Goal: Transaction & Acquisition: Purchase product/service

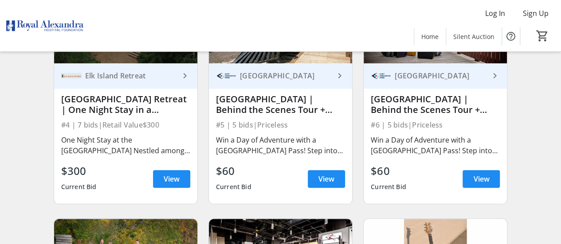
scroll to position [390, 0]
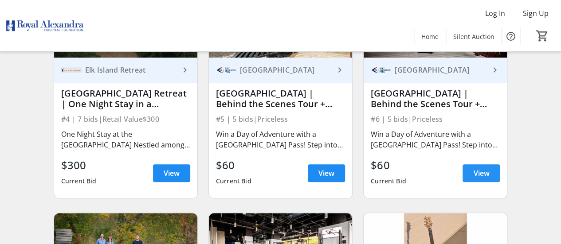
click at [471, 181] on span at bounding box center [481, 173] width 37 height 21
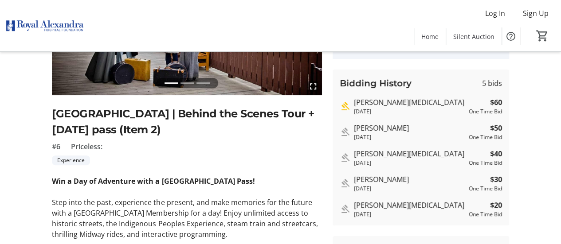
scroll to position [139, 0]
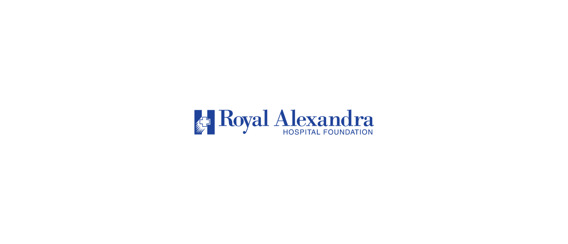
click at [507, 122] on div at bounding box center [284, 122] width 568 height 244
click at [296, 124] on img at bounding box center [284, 122] width 184 height 244
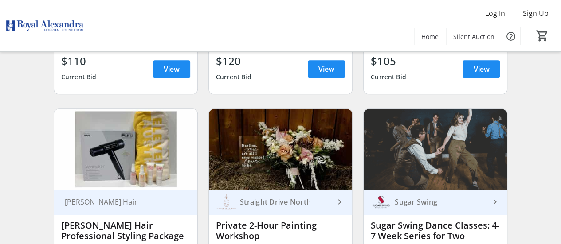
scroll to position [1894, 0]
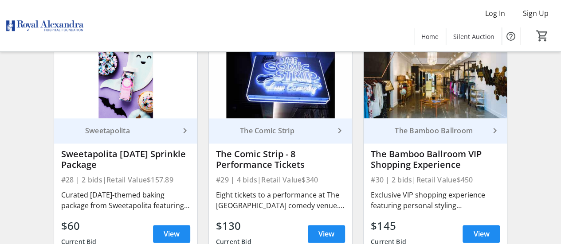
scroll to position [2237, 0]
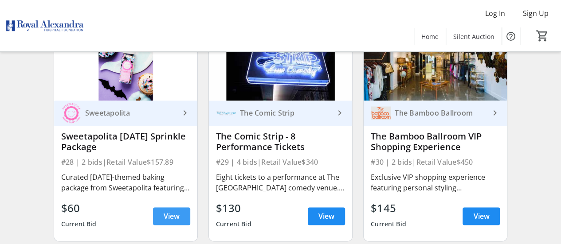
click at [164, 222] on span "View" at bounding box center [172, 216] width 16 height 11
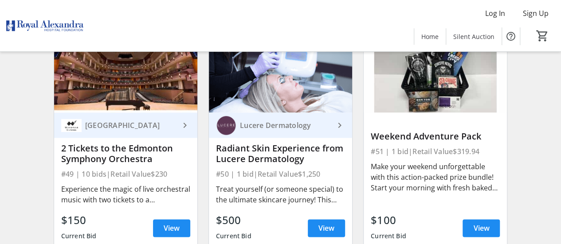
scroll to position [3887, 0]
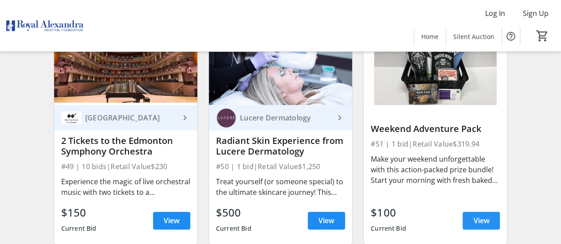
click at [470, 227] on span at bounding box center [481, 220] width 37 height 21
